Goal: Navigation & Orientation: Find specific page/section

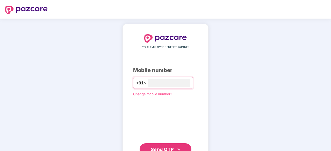
type input "**********"
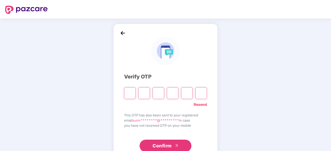
type input "*"
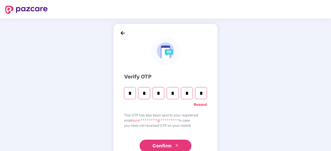
type input "*"
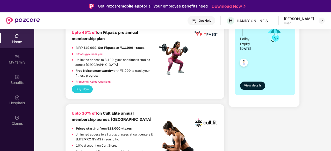
scroll to position [146, 0]
click at [249, 86] on span "View details" at bounding box center [253, 85] width 18 height 5
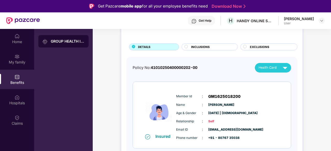
scroll to position [23, 0]
click at [187, 47] on circle at bounding box center [186, 46] width 3 height 3
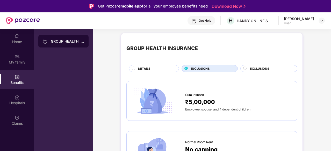
scroll to position [0, 0]
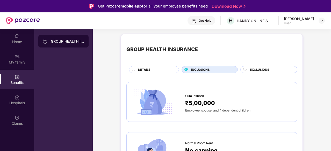
click at [132, 68] on circle at bounding box center [133, 69] width 3 height 3
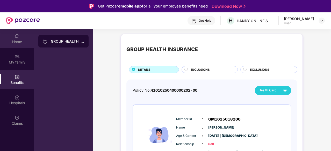
click at [17, 47] on div "Home" at bounding box center [17, 38] width 34 height 19
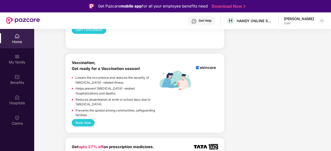
click at [125, 74] on div "Vaccination, Get ready for a Vaccination season! Lowers the occurrence and redu…" at bounding box center [114, 89] width 85 height 59
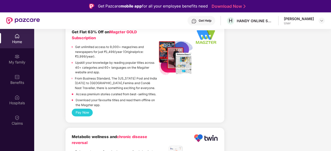
scroll to position [1039, 0]
click at [204, 18] on div "Get Help" at bounding box center [201, 20] width 28 height 9
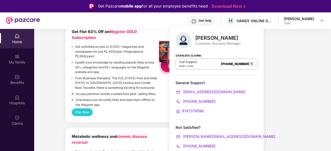
click at [195, 111] on span "8197379596" at bounding box center [193, 111] width 22 height 4
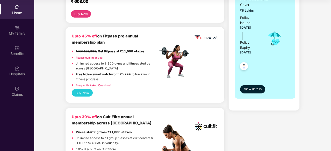
scroll to position [0, 0]
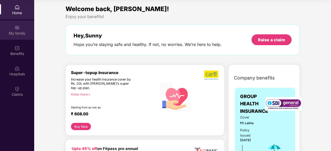
click at [13, 23] on div "My family" at bounding box center [17, 29] width 34 height 19
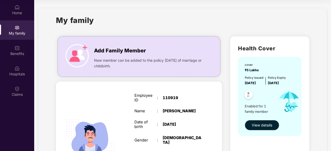
click at [165, 46] on div "Add Family Member" at bounding box center [149, 49] width 110 height 11
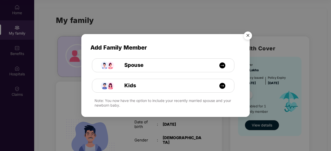
click at [252, 35] on img "Close" at bounding box center [247, 36] width 14 height 14
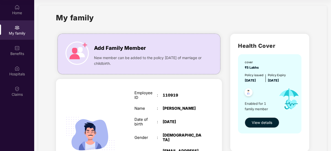
scroll to position [2, 0]
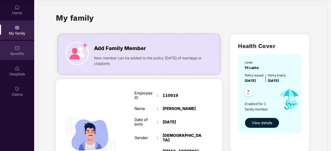
click at [15, 50] on img at bounding box center [16, 48] width 5 height 5
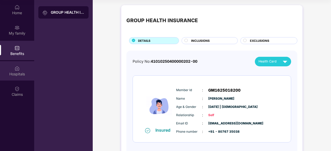
click at [10, 75] on div "Hospitals" at bounding box center [17, 74] width 34 height 5
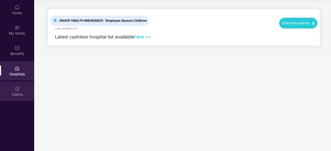
click at [14, 93] on div "Claims" at bounding box center [17, 94] width 34 height 5
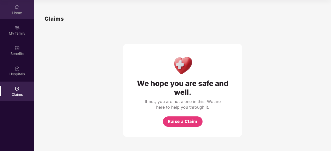
click at [18, 6] on img at bounding box center [16, 7] width 5 height 5
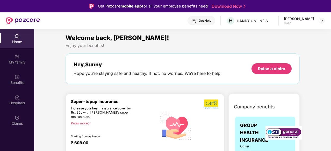
click at [206, 20] on div "Get Help" at bounding box center [205, 21] width 13 height 4
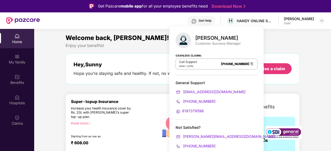
click at [185, 56] on strong "Cashless Claims:" at bounding box center [188, 56] width 26 height 6
click at [120, 96] on div "Super-topup Insurance Increase your health insurance cover by Rs. 20L with [PER…" at bounding box center [144, 129] width 159 height 71
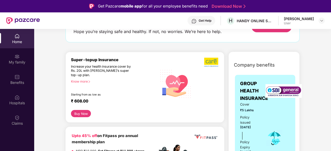
scroll to position [45, 0]
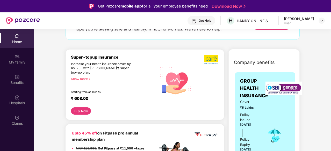
click at [211, 19] on div "Get Help" at bounding box center [205, 21] width 13 height 4
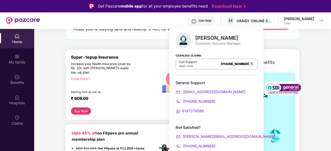
scroll to position [29, 0]
